Goal: Communication & Community: Answer question/provide support

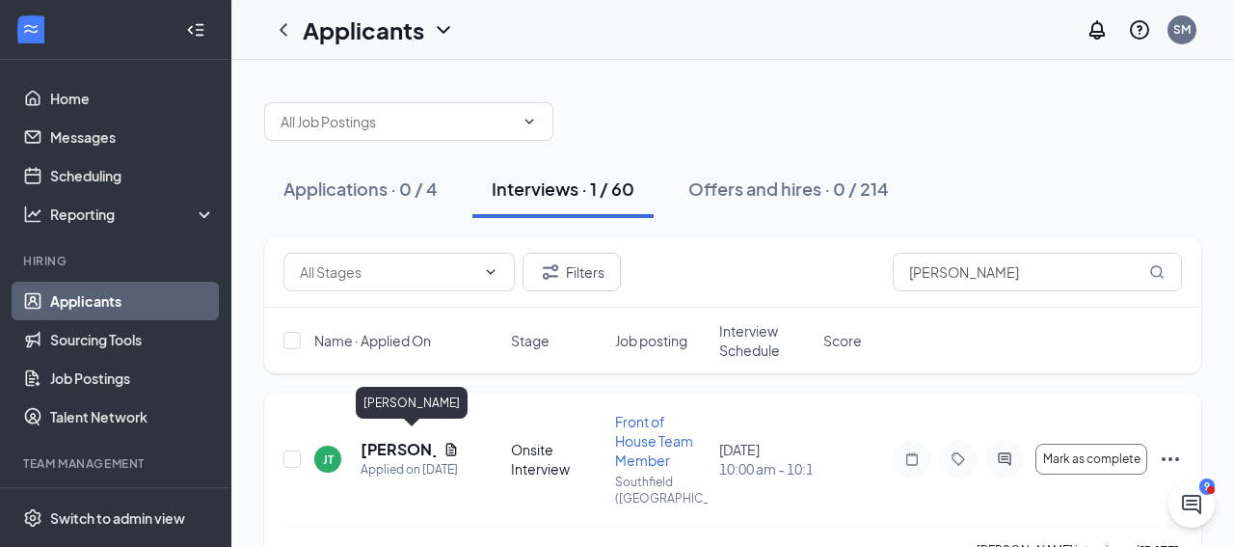
click at [372, 441] on h5 "[PERSON_NAME]" at bounding box center [398, 449] width 75 height 21
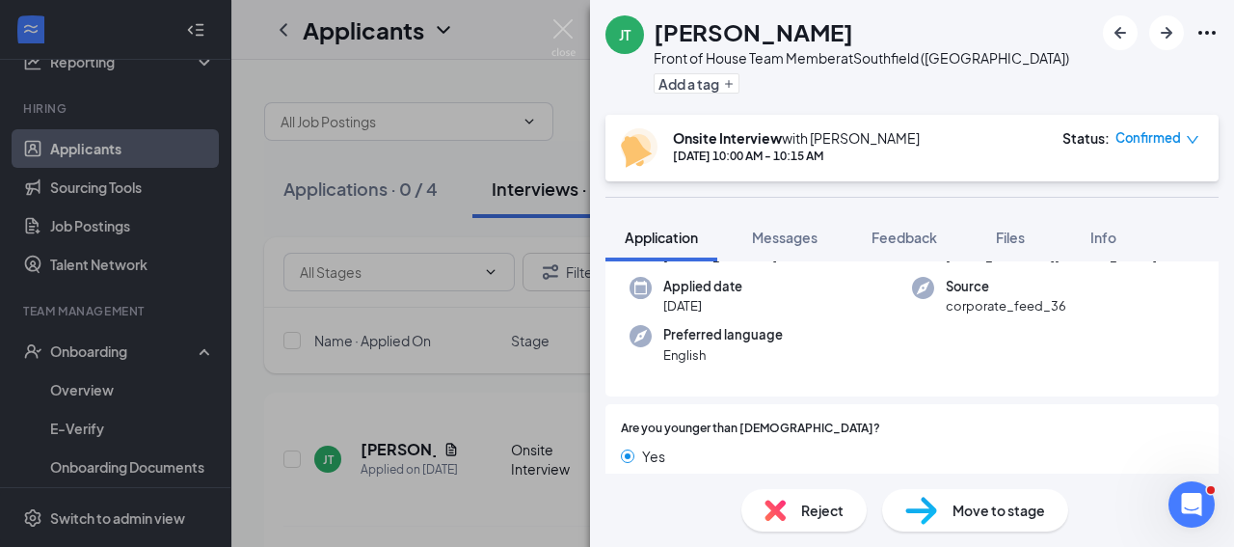
scroll to position [190, 0]
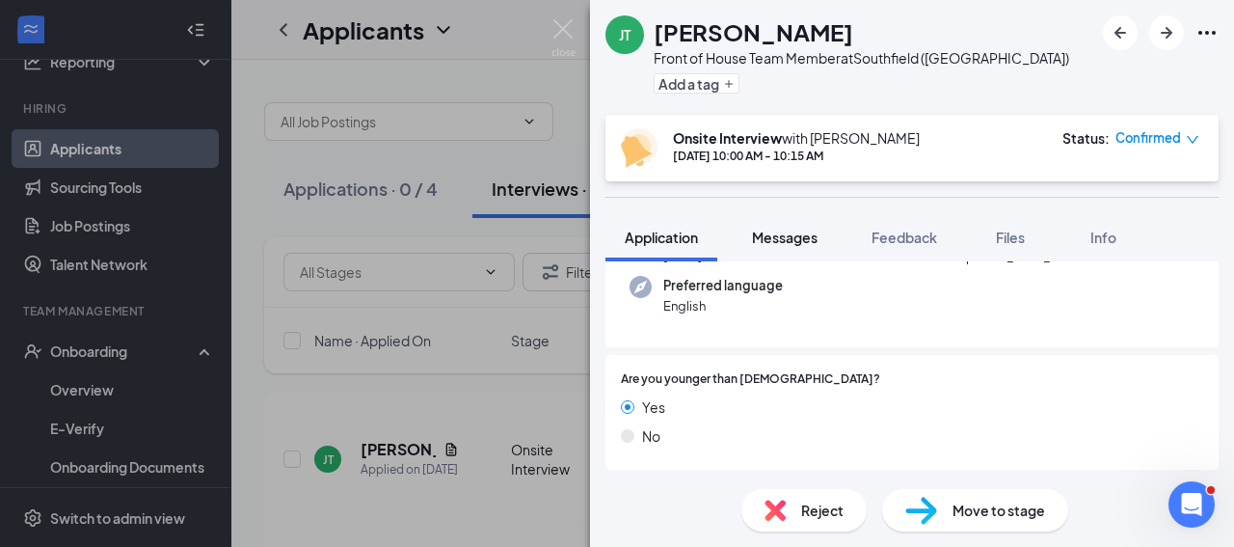
click at [781, 242] on span "Messages" at bounding box center [785, 236] width 66 height 17
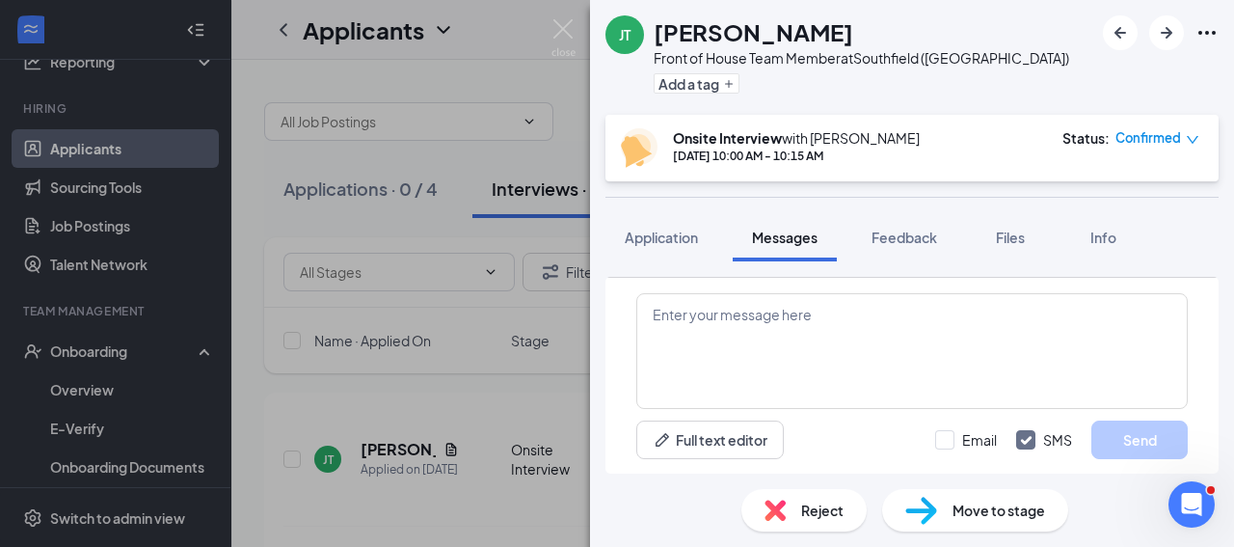
click at [145, 61] on div "[PERSON_NAME] Front of House Team Member at [GEOGRAPHIC_DATA] ([GEOGRAPHIC_DATA…" at bounding box center [617, 273] width 1234 height 547
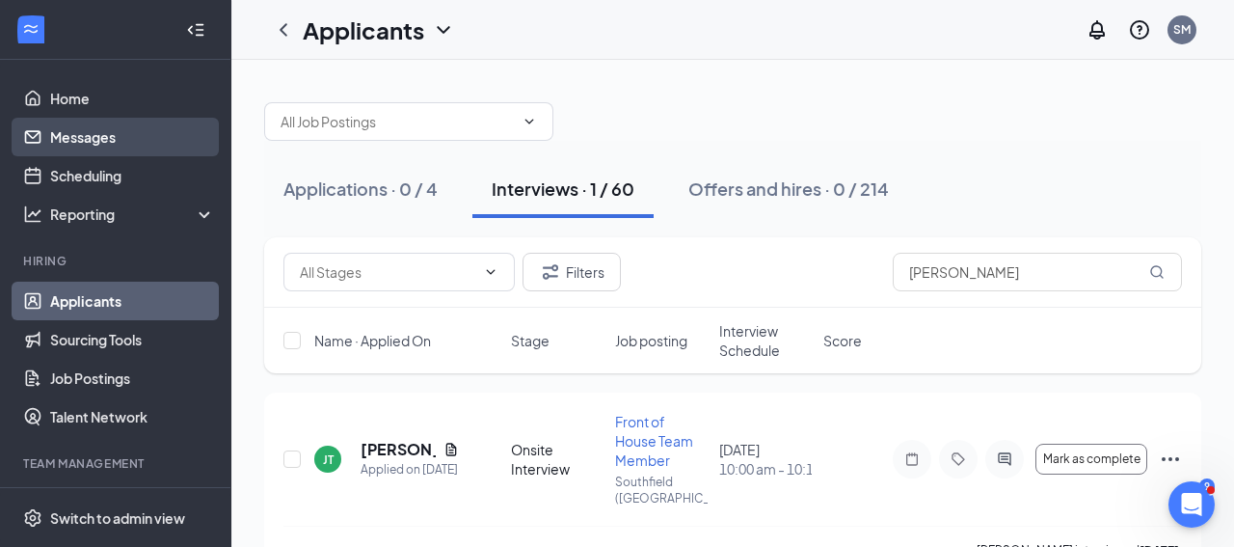
click at [134, 143] on link "Messages" at bounding box center [132, 137] width 165 height 39
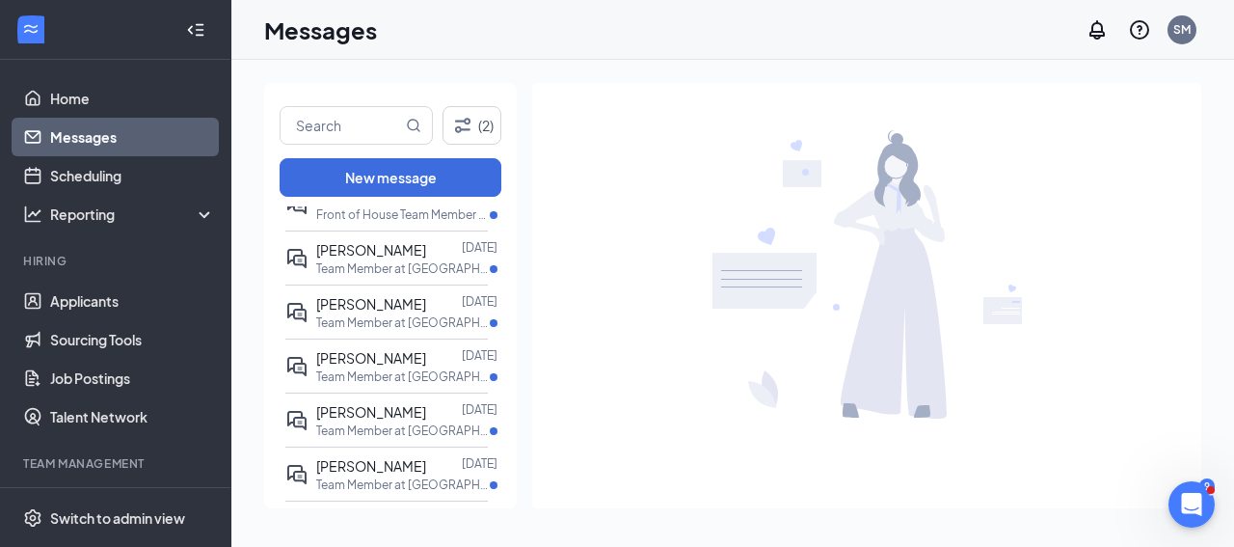
scroll to position [184, 0]
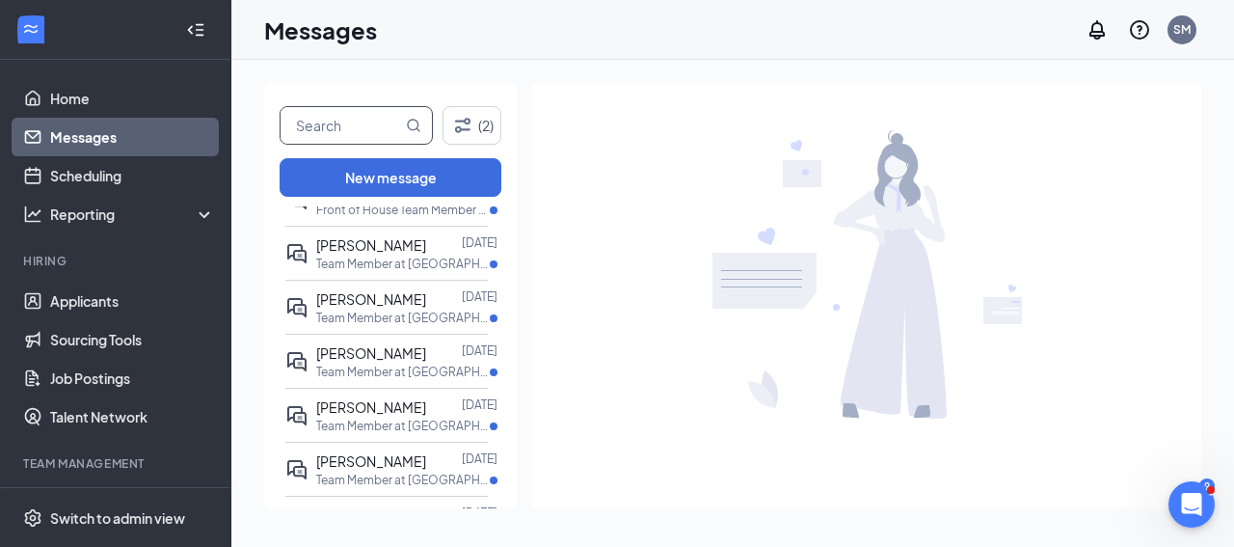
click at [326, 130] on input "text" at bounding box center [341, 125] width 121 height 37
click at [412, 126] on icon "MagnifyingGlass" at bounding box center [413, 125] width 15 height 15
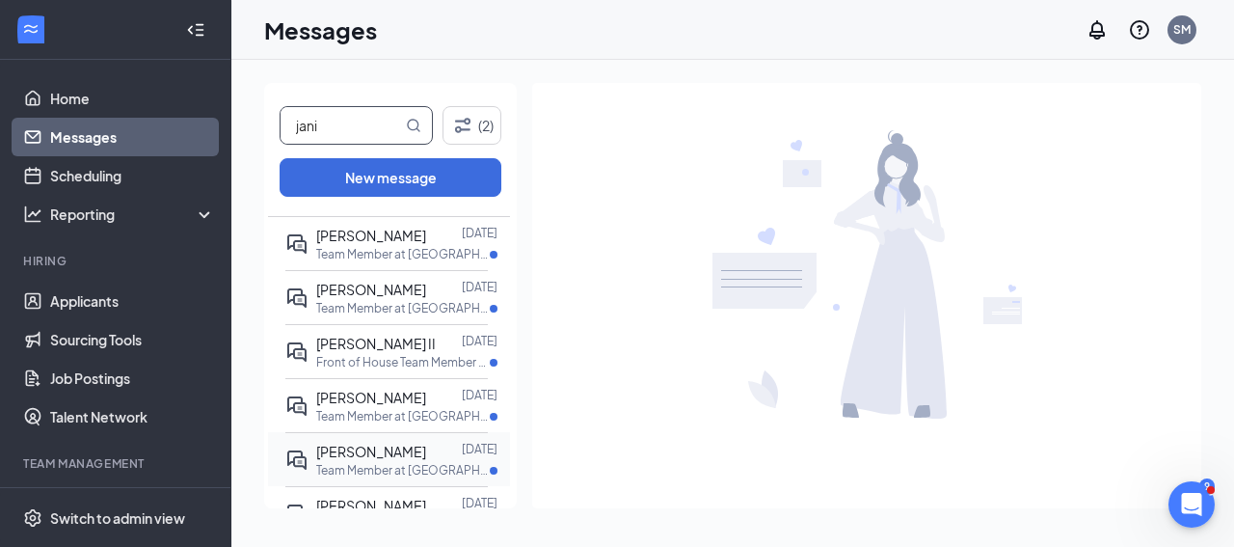
scroll to position [0, 0]
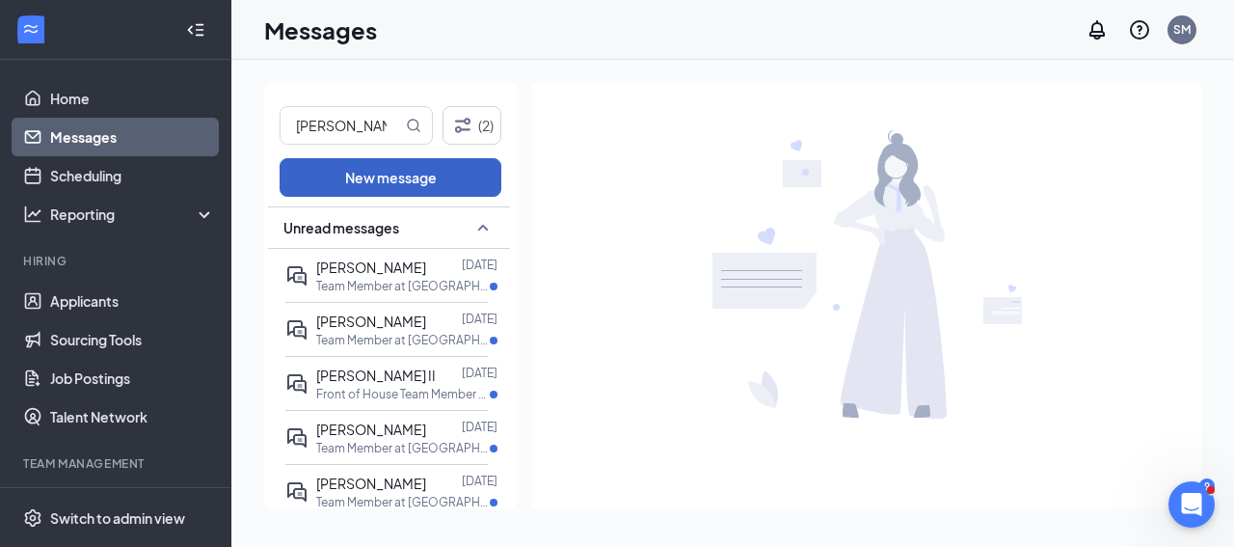
click at [345, 177] on button "New message" at bounding box center [391, 177] width 222 height 39
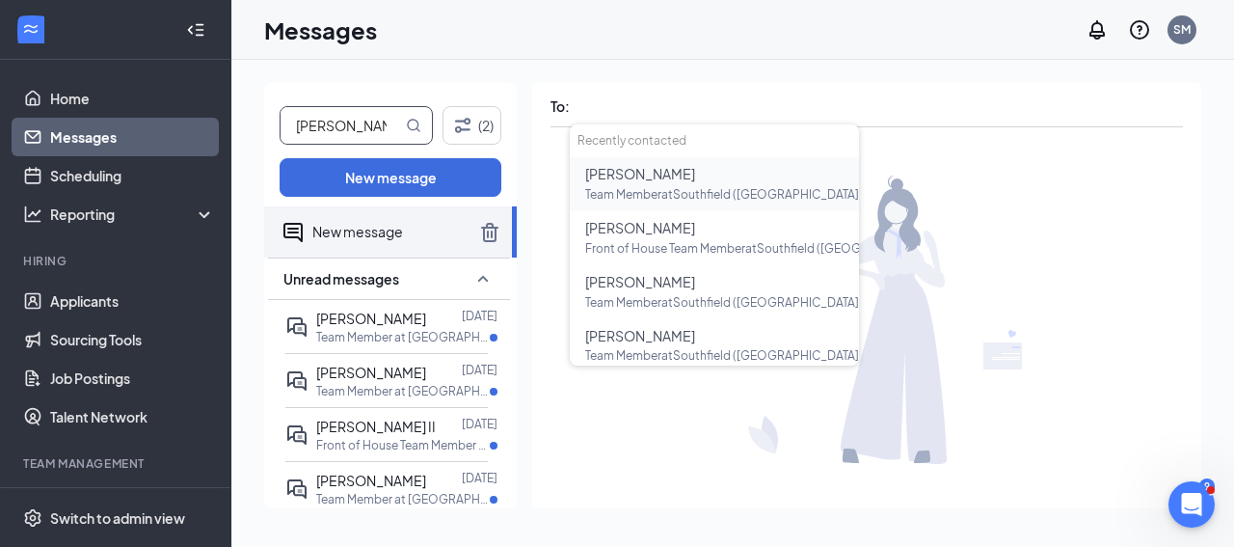
click at [315, 126] on input "[PERSON_NAME]" at bounding box center [341, 125] width 121 height 37
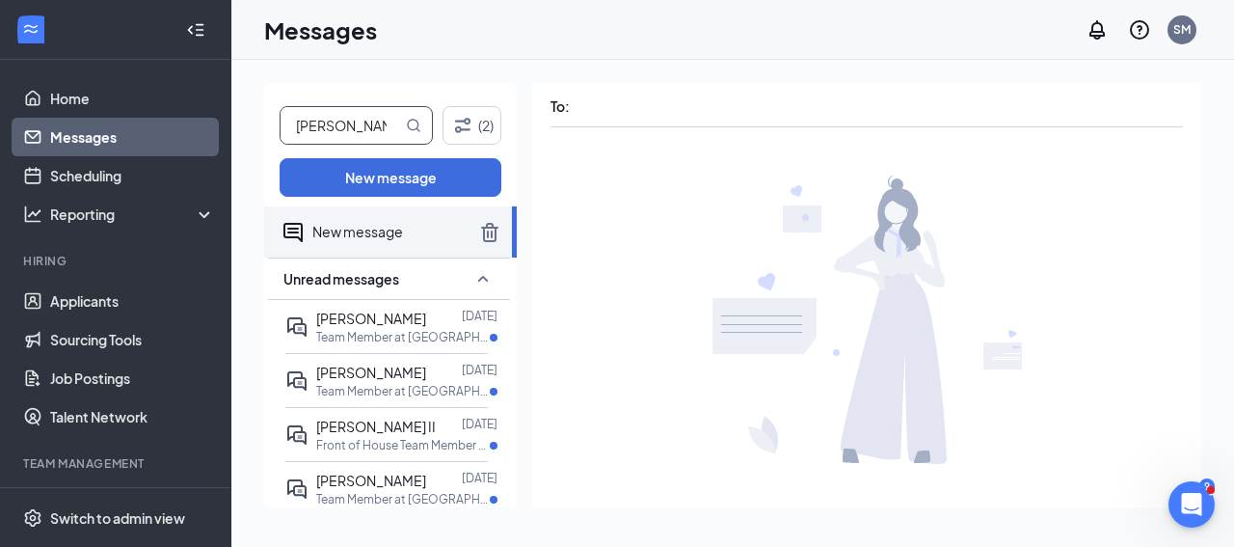
click at [320, 127] on input "[PERSON_NAME]" at bounding box center [341, 125] width 121 height 37
type input "janayah"
click at [414, 126] on icon "MagnifyingGlass" at bounding box center [413, 125] width 15 height 15
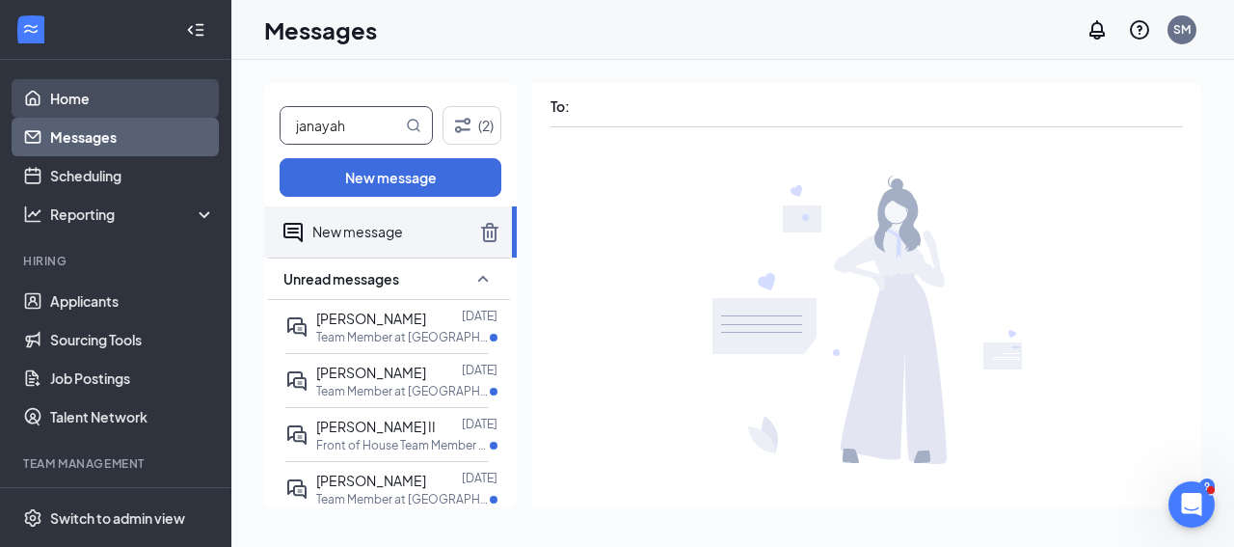
click at [133, 94] on link "Home" at bounding box center [132, 98] width 165 height 39
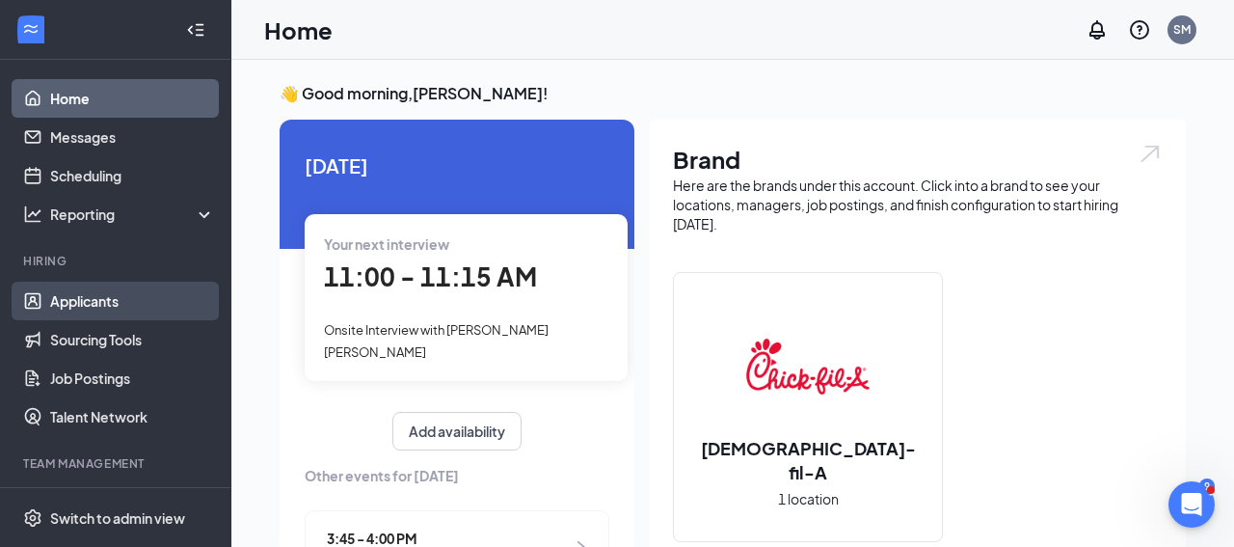
click at [115, 307] on link "Applicants" at bounding box center [132, 300] width 165 height 39
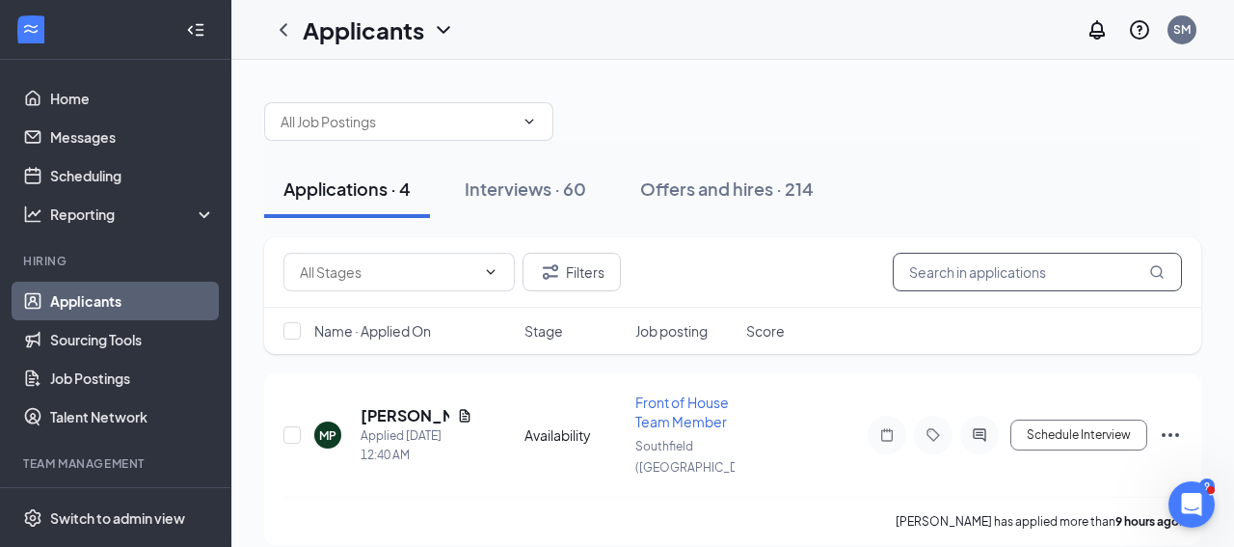
click at [985, 269] on input "text" at bounding box center [1037, 272] width 289 height 39
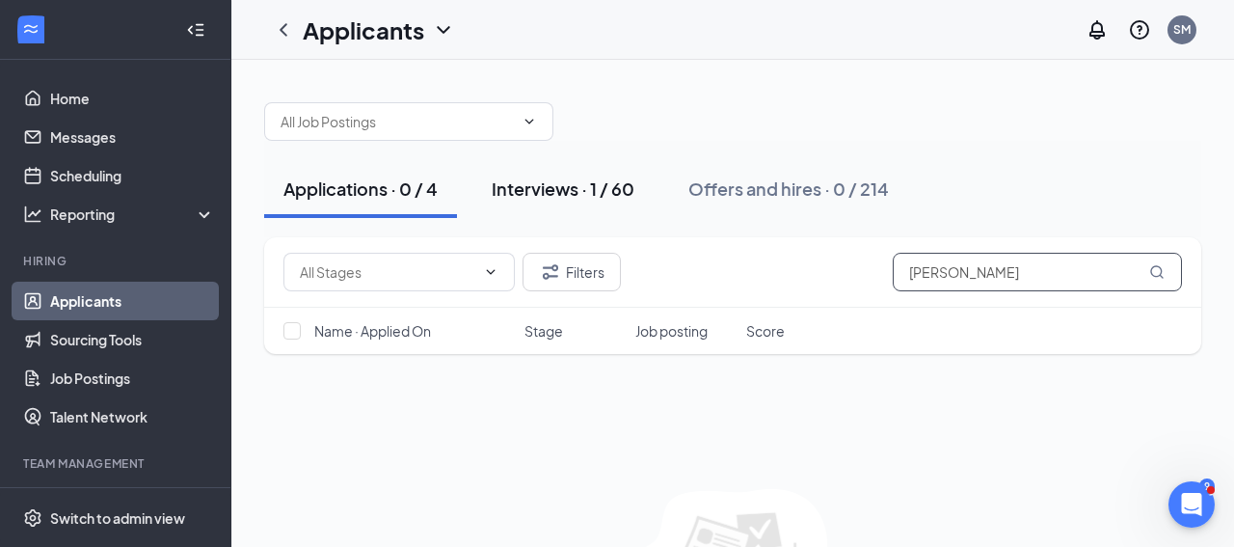
type input "[PERSON_NAME]"
click at [605, 187] on div "Interviews · 1 / 60" at bounding box center [563, 188] width 143 height 24
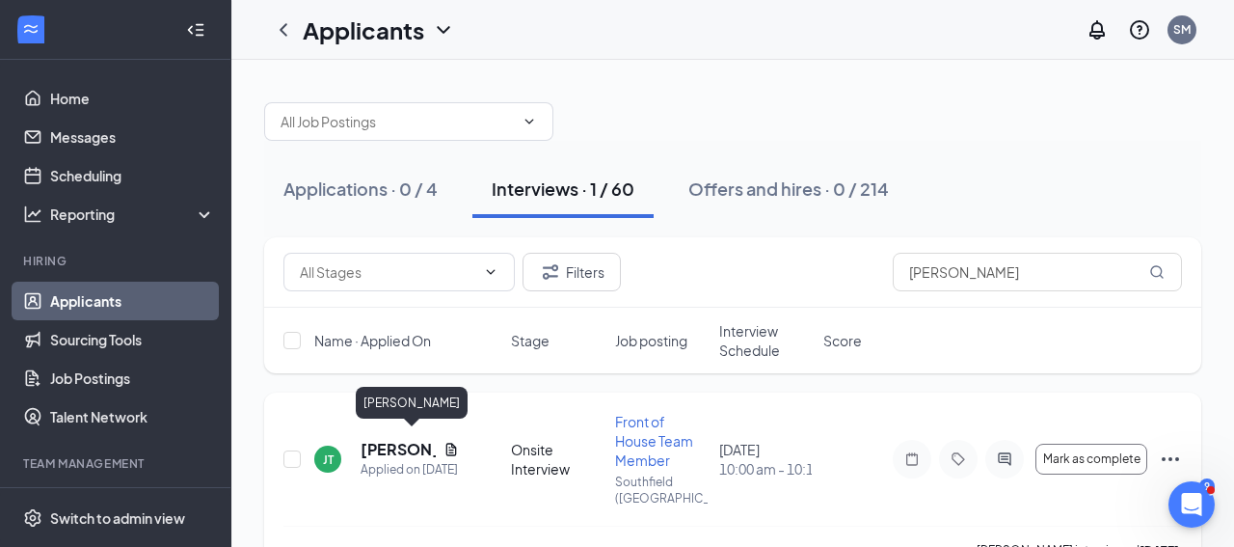
click at [389, 441] on h5 "[PERSON_NAME]" at bounding box center [398, 449] width 75 height 21
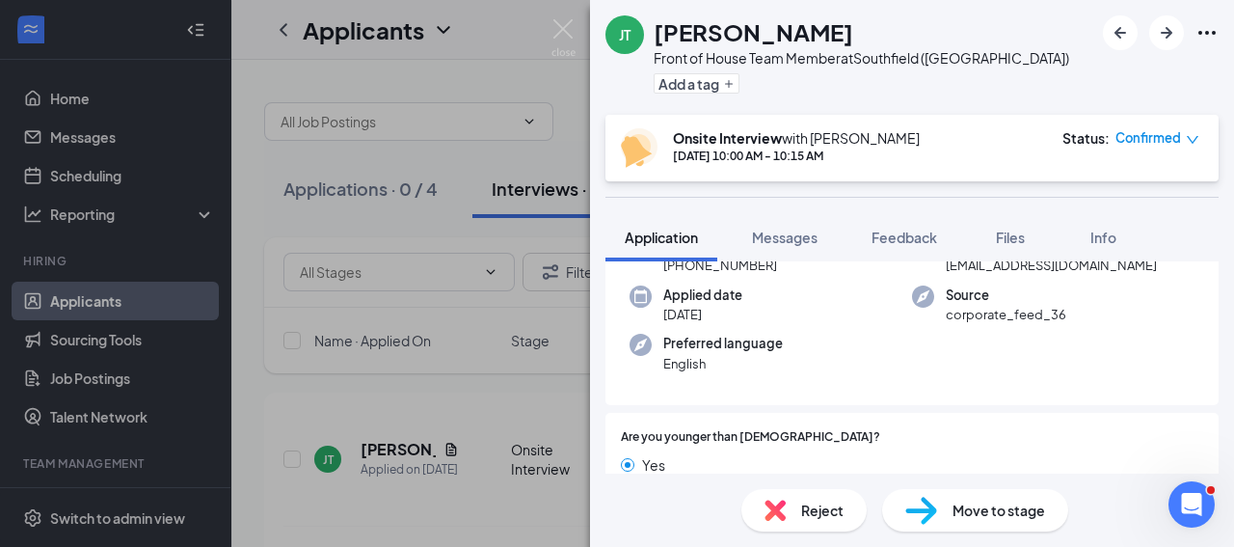
scroll to position [130, 0]
click at [143, 144] on div "[PERSON_NAME] Front of House Team Member at [GEOGRAPHIC_DATA] ([GEOGRAPHIC_DATA…" at bounding box center [617, 273] width 1234 height 547
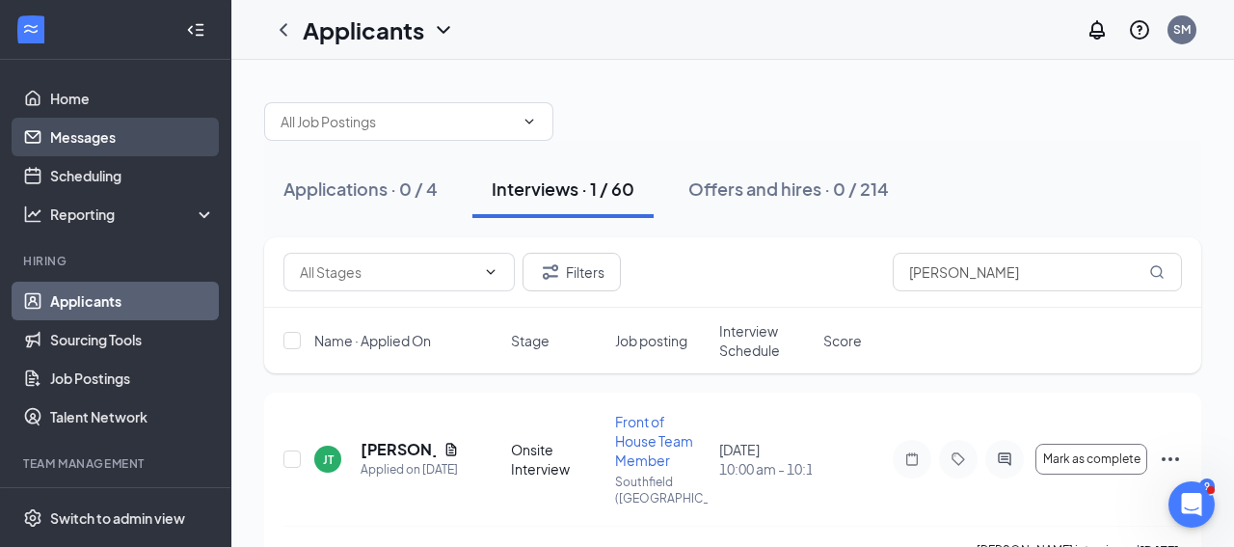
click at [103, 142] on link "Messages" at bounding box center [132, 137] width 165 height 39
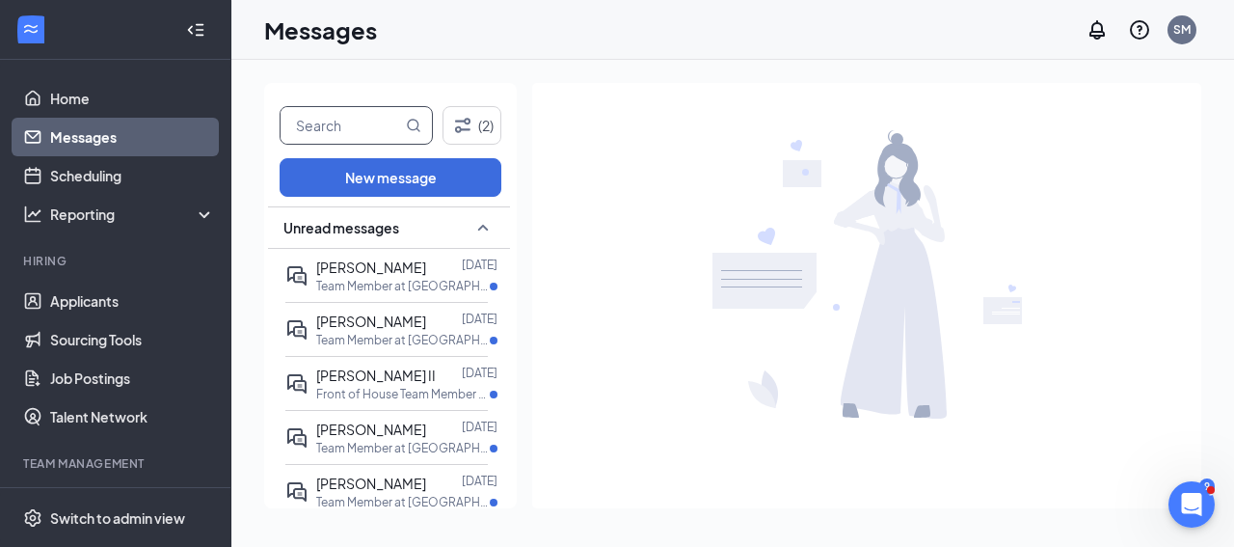
click at [334, 126] on input "text" at bounding box center [341, 125] width 121 height 37
click at [416, 122] on icon "MagnifyingGlass" at bounding box center [414, 125] width 13 height 13
click at [362, 133] on input "[PERSON_NAME]" at bounding box center [341, 125] width 121 height 37
click at [486, 137] on button "(2)" at bounding box center [471, 125] width 59 height 39
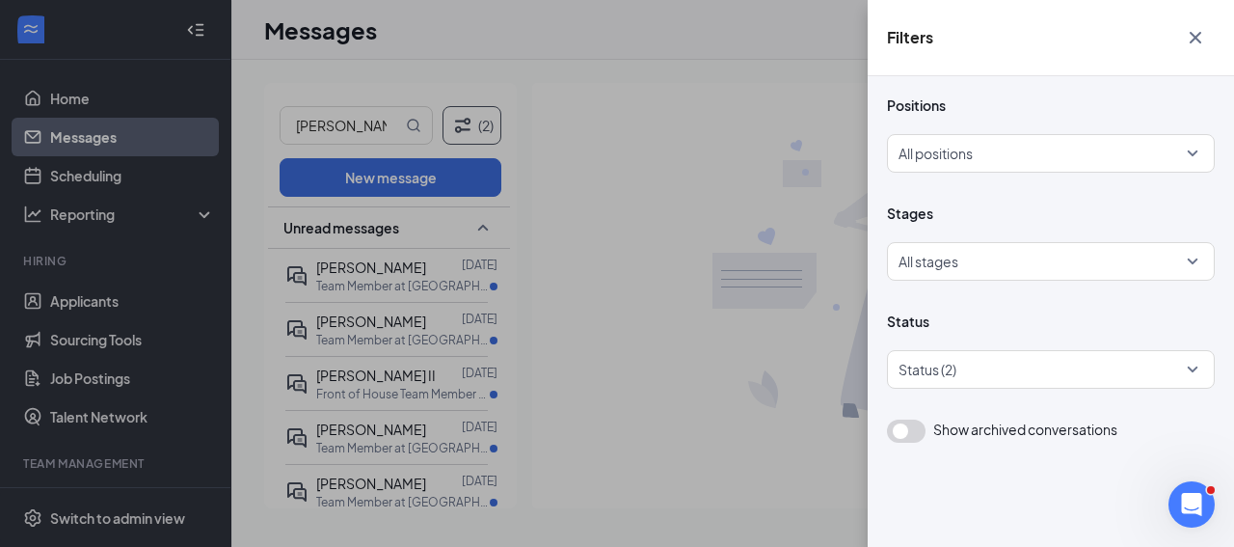
click at [484, 132] on div "Filters Positions All positions Stages All stages Status Status (2) Show archiv…" at bounding box center [617, 273] width 1234 height 547
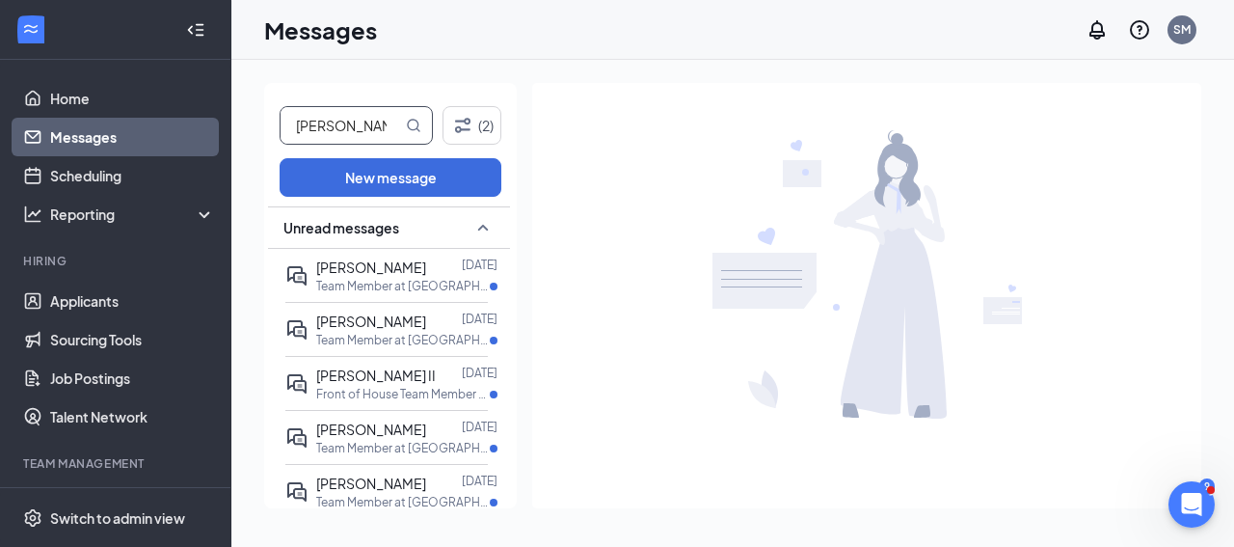
click at [371, 132] on input "[PERSON_NAME]" at bounding box center [341, 125] width 121 height 37
type input "j"
type input "[PERSON_NAME]"
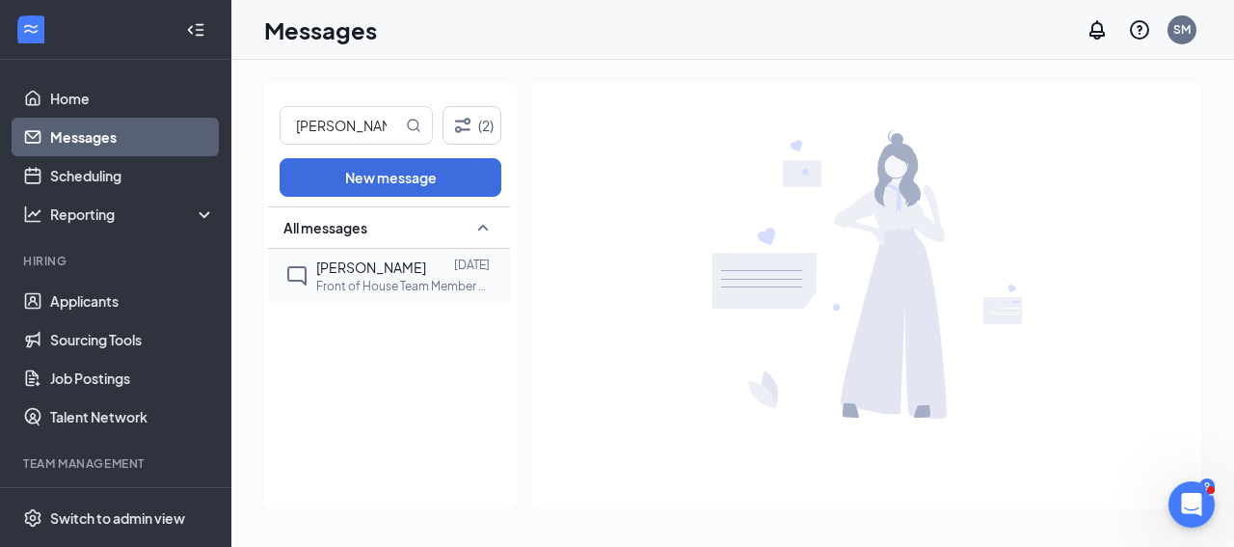
click at [342, 279] on p "Front of House Team Member at [GEOGRAPHIC_DATA] ([GEOGRAPHIC_DATA])" at bounding box center [403, 286] width 174 height 16
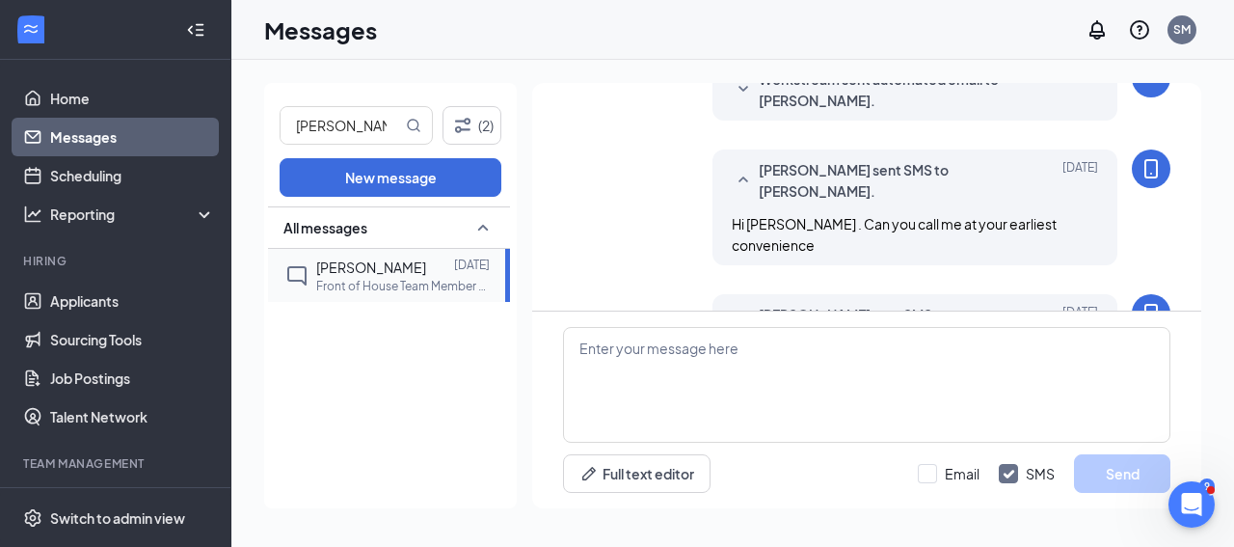
scroll to position [714, 0]
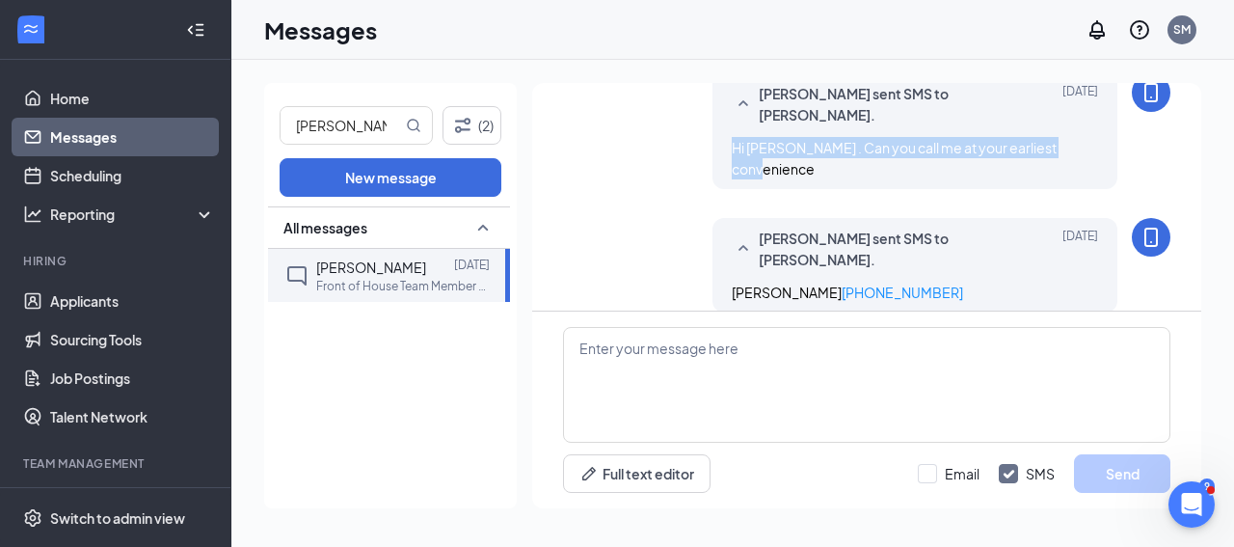
drag, startPoint x: 1082, startPoint y: 149, endPoint x: 726, endPoint y: 151, distance: 355.7
click at [726, 151] on div "[PERSON_NAME] sent SMS to [PERSON_NAME]. [DATE] Hi [PERSON_NAME] . Can you call…" at bounding box center [914, 131] width 405 height 116
copy span "Hi [PERSON_NAME] . Can you call me at your earliest convenience"
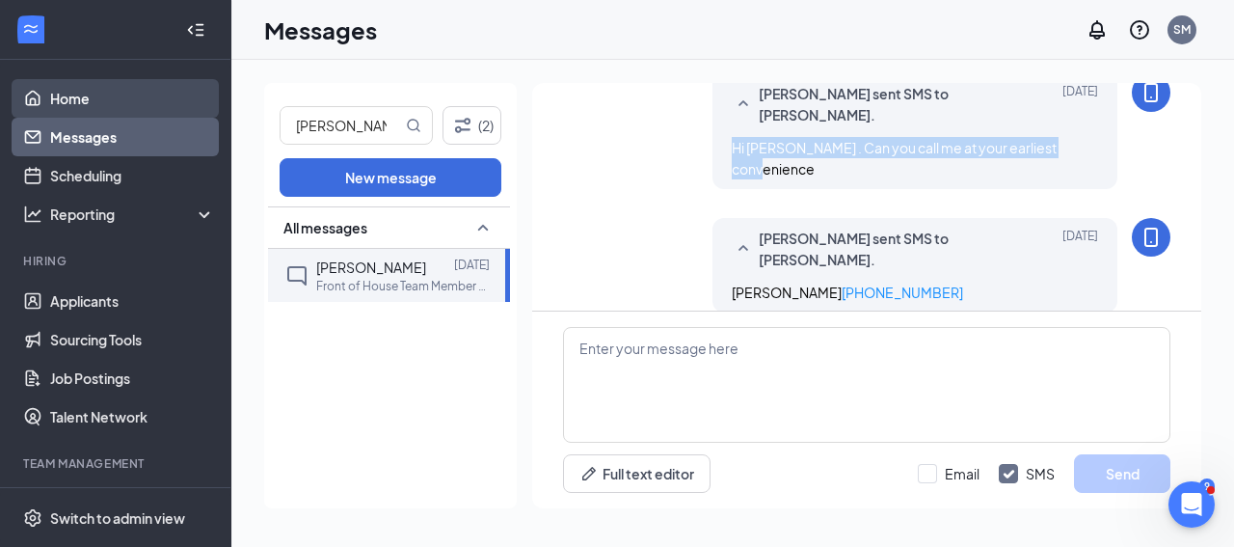
click at [88, 104] on link "Home" at bounding box center [132, 98] width 165 height 39
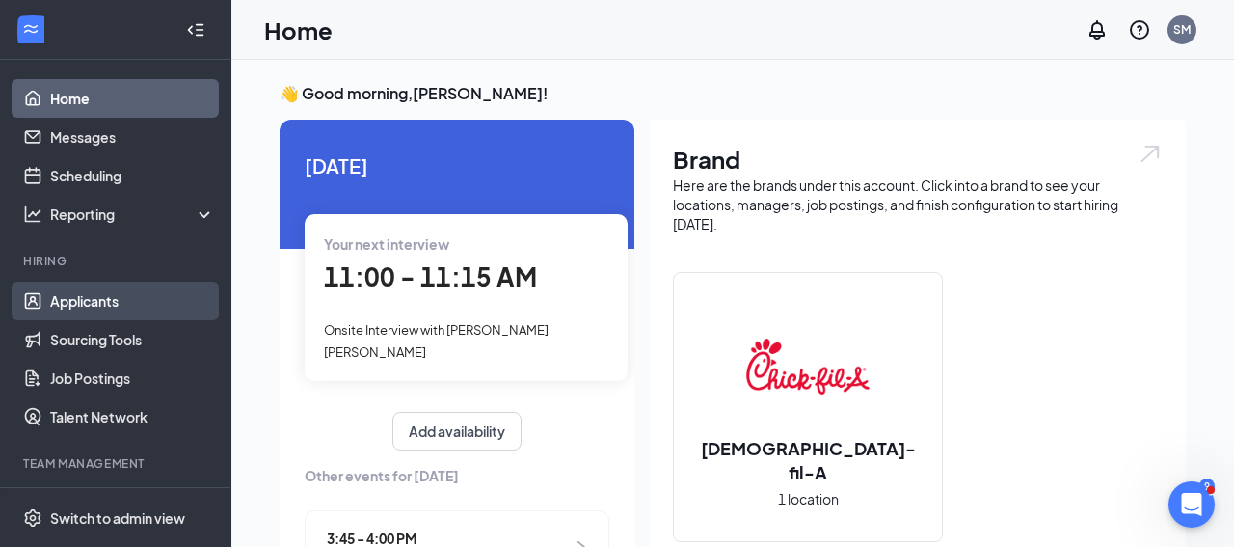
click at [163, 300] on link "Applicants" at bounding box center [132, 300] width 165 height 39
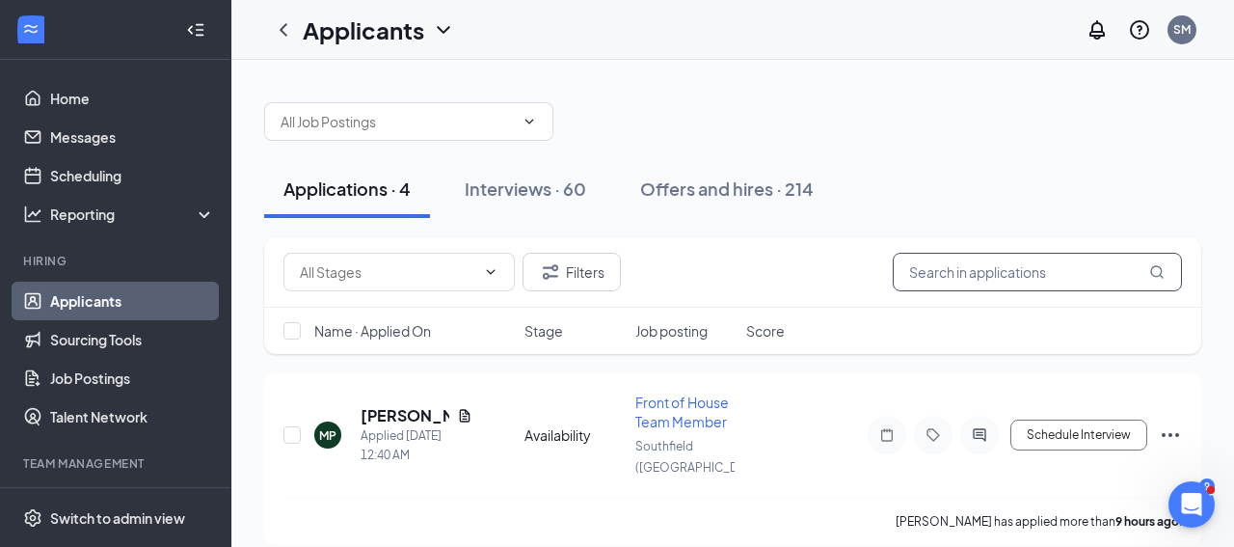
click at [915, 272] on input "text" at bounding box center [1037, 272] width 289 height 39
click at [955, 280] on input "text" at bounding box center [1037, 272] width 289 height 39
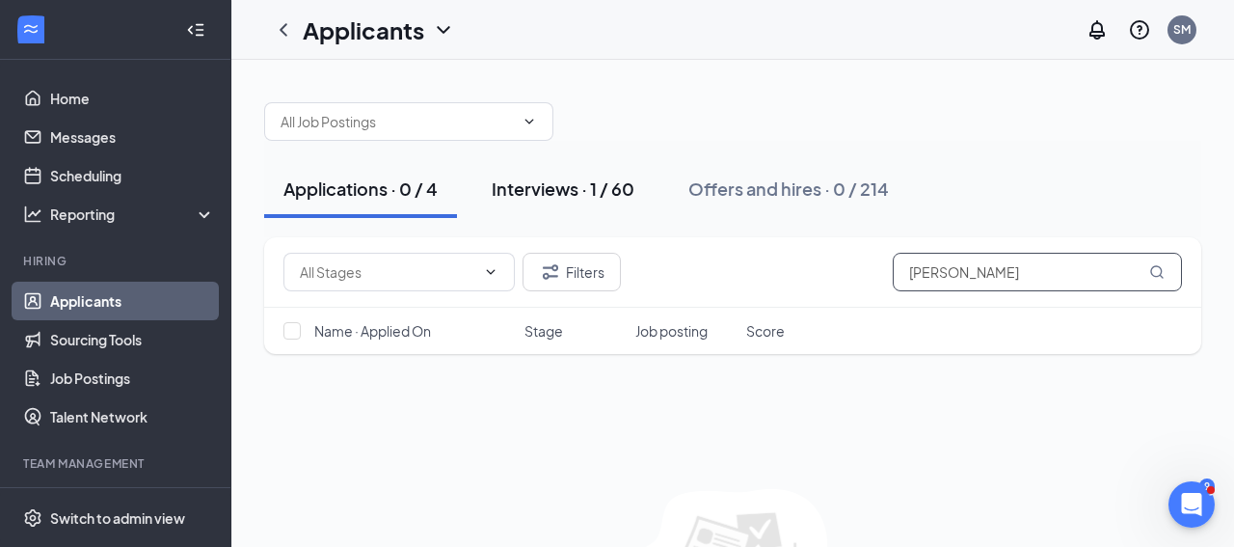
type input "[PERSON_NAME]"
click at [573, 186] on div "Interviews · 1 / 60" at bounding box center [563, 188] width 143 height 24
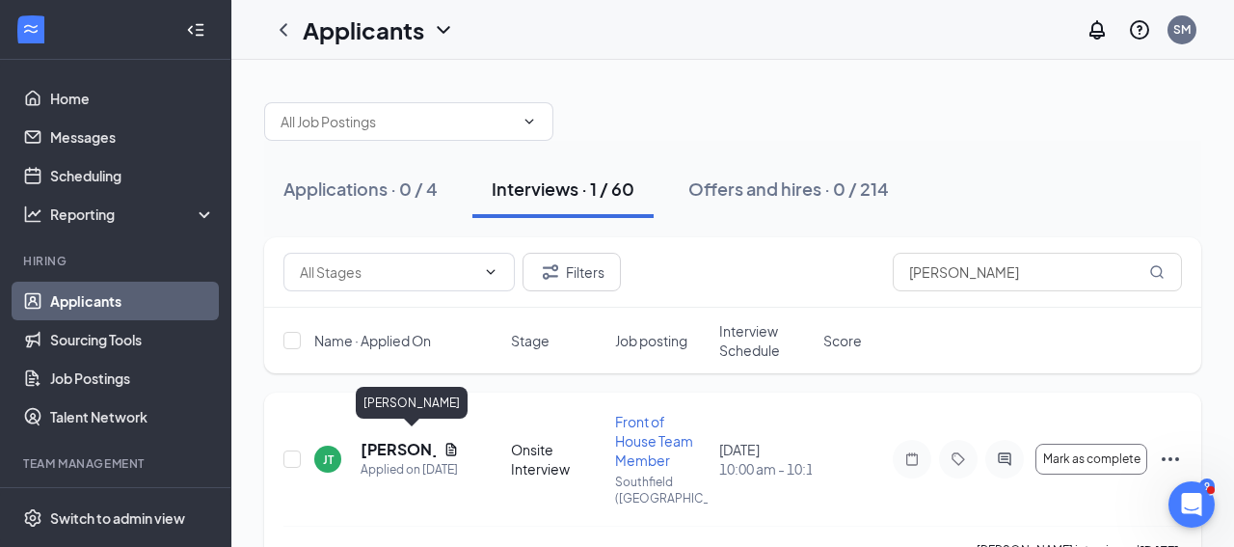
click at [382, 444] on h5 "[PERSON_NAME]" at bounding box center [398, 449] width 75 height 21
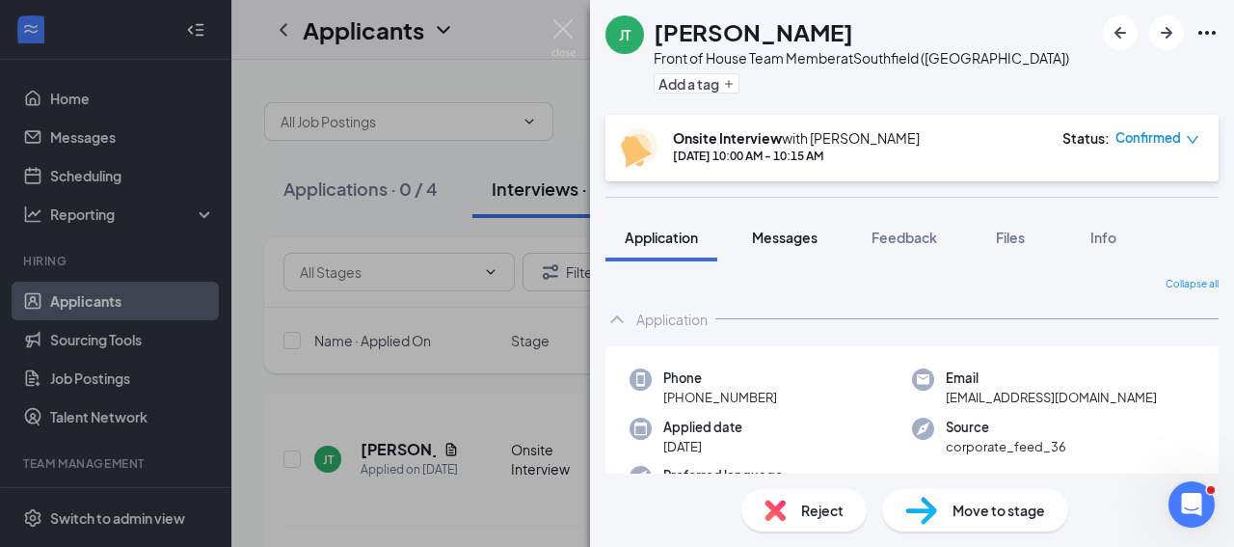
click at [772, 248] on button "Messages" at bounding box center [785, 237] width 104 height 48
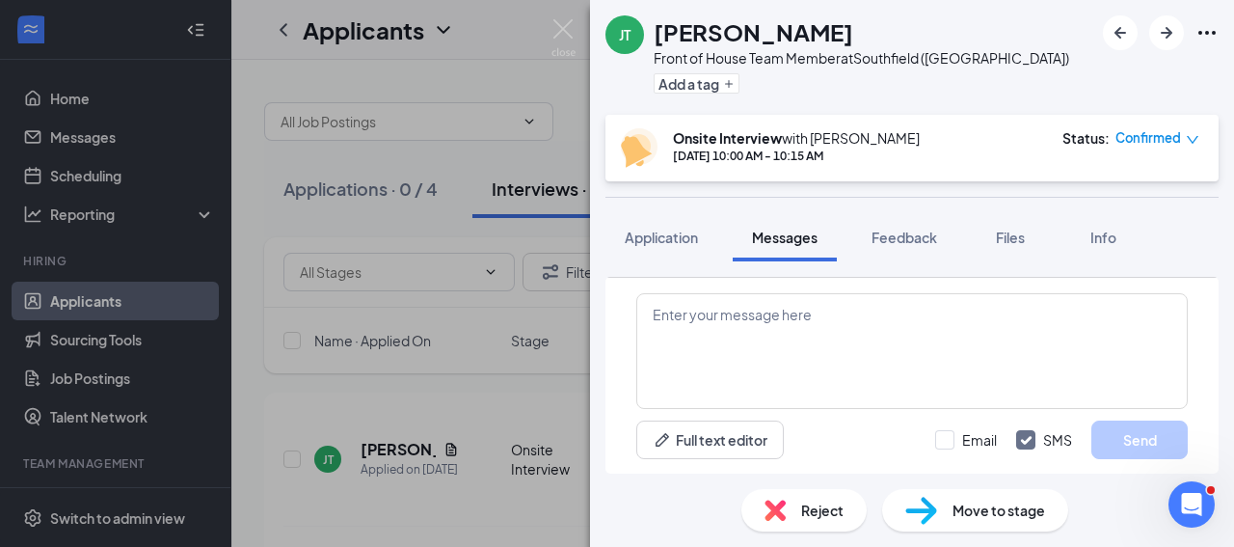
scroll to position [999, 0]
click at [749, 332] on textarea at bounding box center [911, 351] width 551 height 116
paste textarea "Hi [PERSON_NAME] . Can you call me at your earliest convenience"
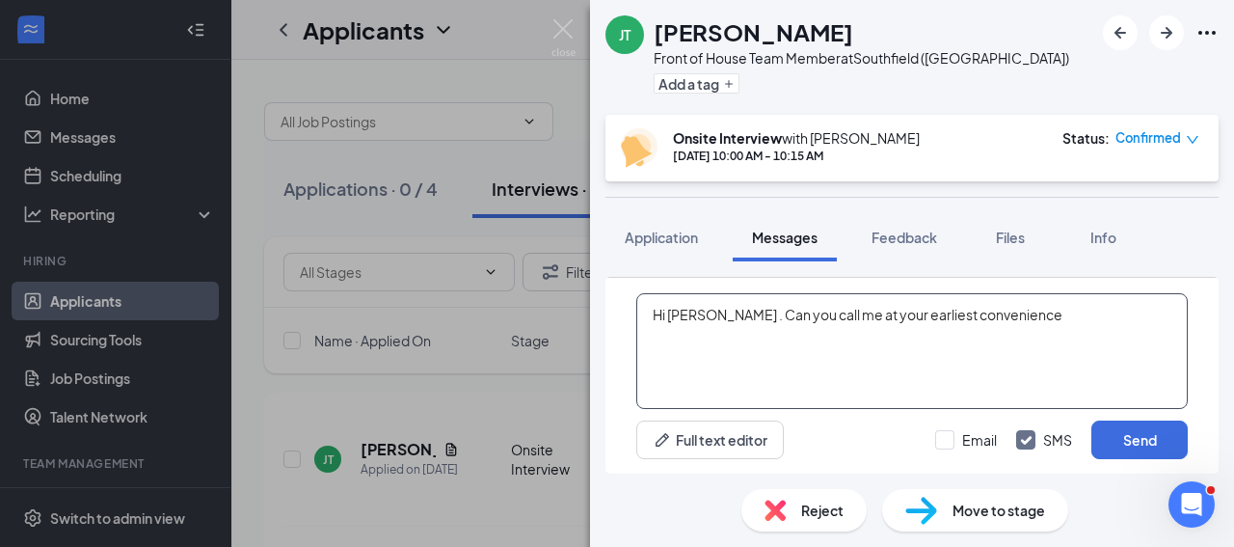
click at [748, 327] on textarea "Hi [PERSON_NAME] . Can you call me at your earliest convenience" at bounding box center [911, 351] width 551 height 116
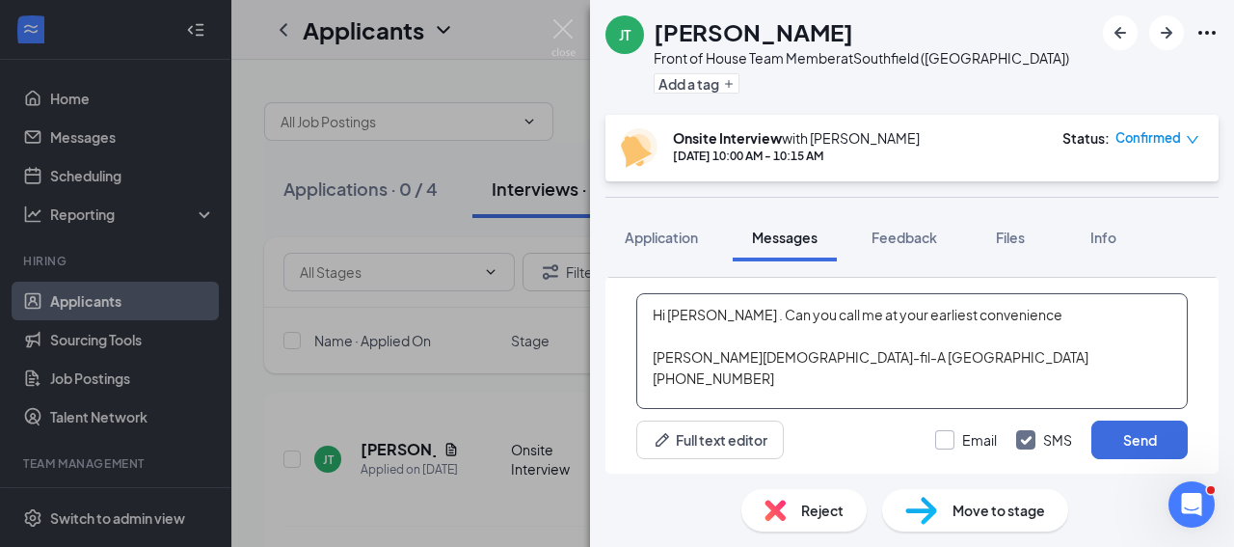
type textarea "Hi [PERSON_NAME] . Can you call me at your earliest convenience [PERSON_NAME][D…"
click at [950, 432] on input "Email" at bounding box center [966, 439] width 62 height 19
checkbox input "true"
drag, startPoint x: 1106, startPoint y: 442, endPoint x: 1132, endPoint y: 436, distance: 26.9
click at [1132, 436] on button "Send" at bounding box center [1139, 439] width 96 height 39
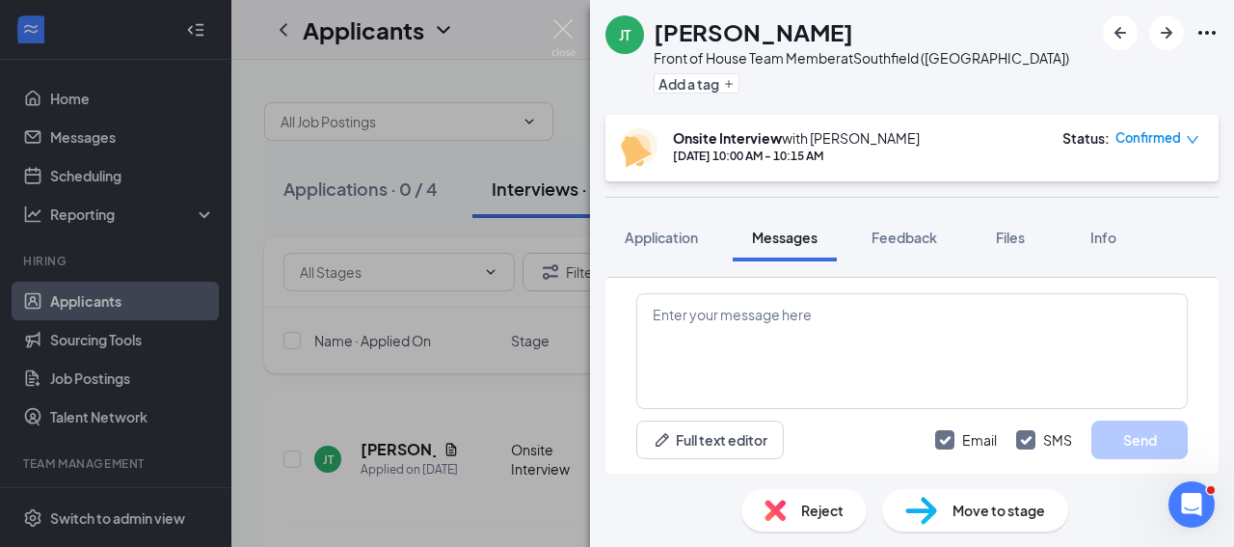
scroll to position [1415, 0]
